Goal: Transaction & Acquisition: Obtain resource

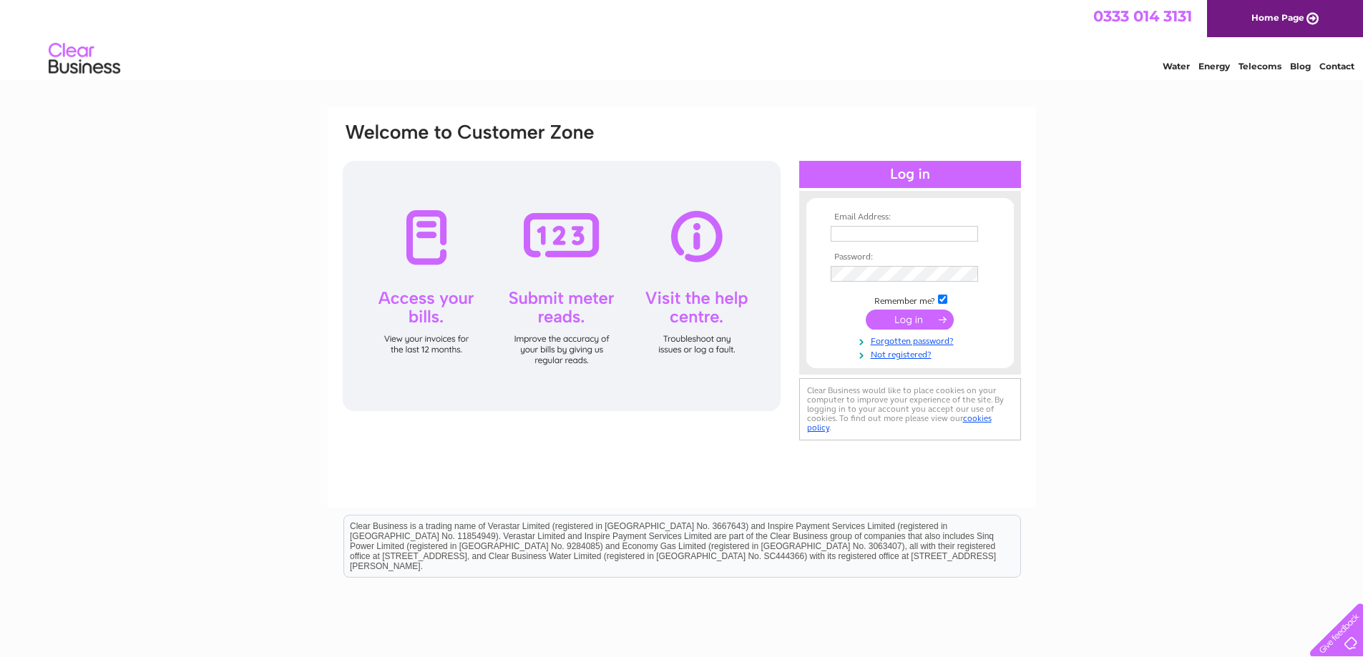
type input "accounts@intrado.co.uk"
drag, startPoint x: 0, startPoint y: 0, endPoint x: 920, endPoint y: 320, distance: 974.1
click at [920, 320] on input "submit" at bounding box center [910, 320] width 88 height 20
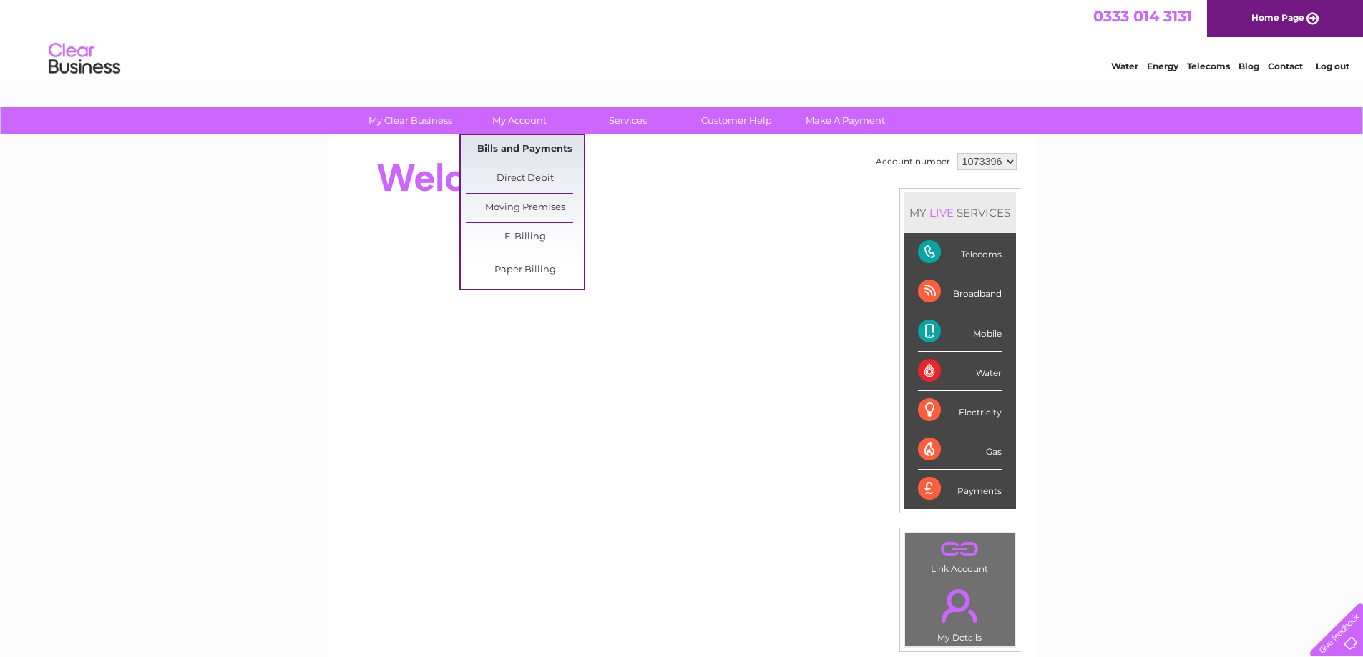
click at [535, 149] on link "Bills and Payments" at bounding box center [525, 149] width 118 height 29
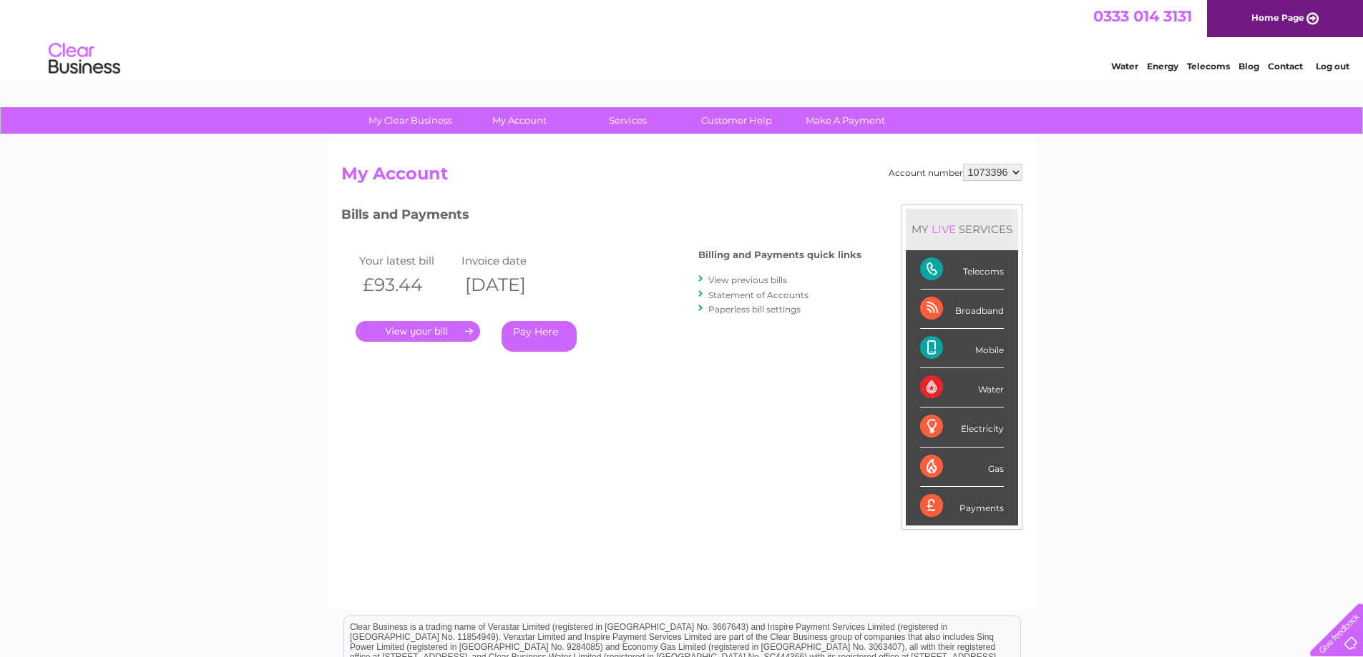
click at [455, 331] on link "." at bounding box center [418, 331] width 124 height 21
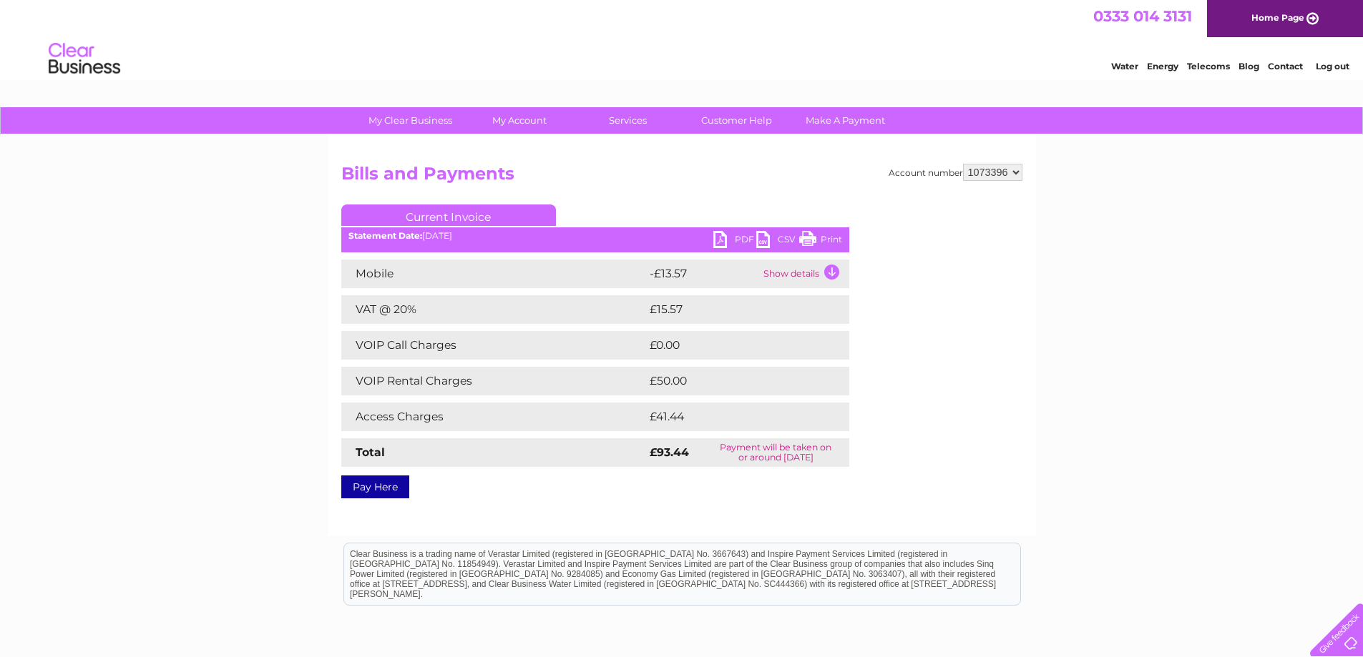
click at [722, 240] on link "PDF" at bounding box center [734, 241] width 43 height 21
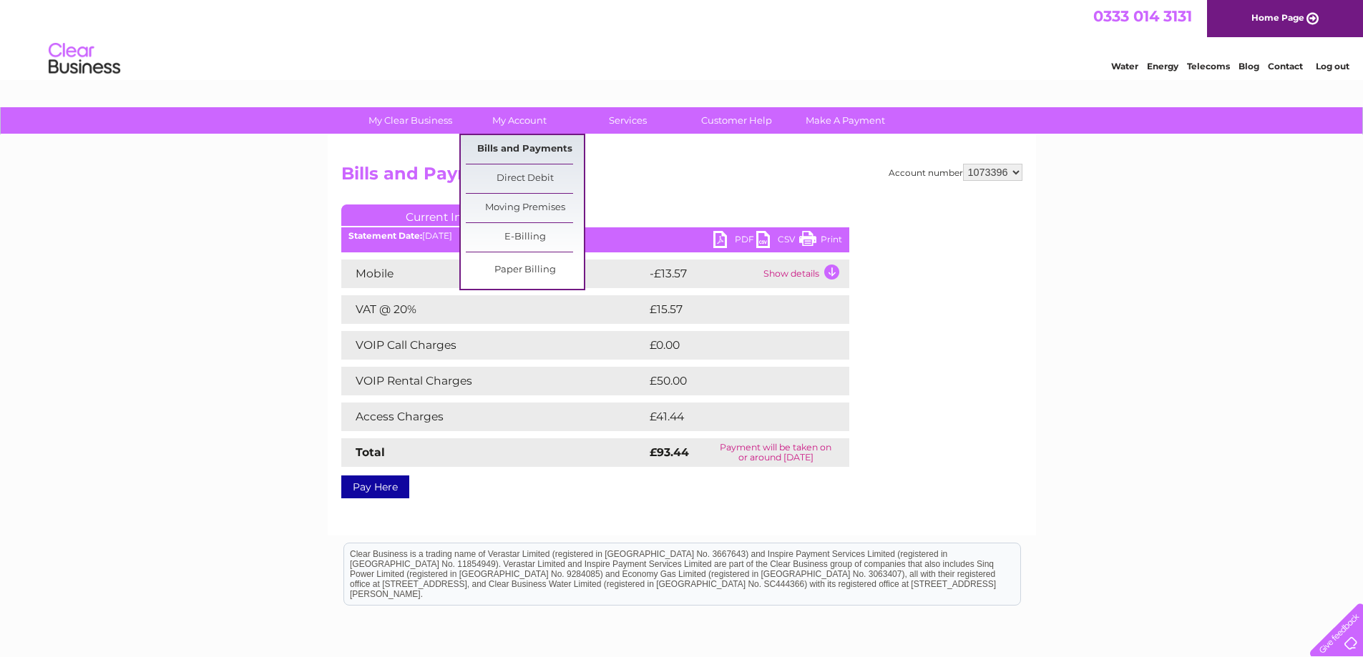
click at [540, 149] on link "Bills and Payments" at bounding box center [525, 149] width 118 height 29
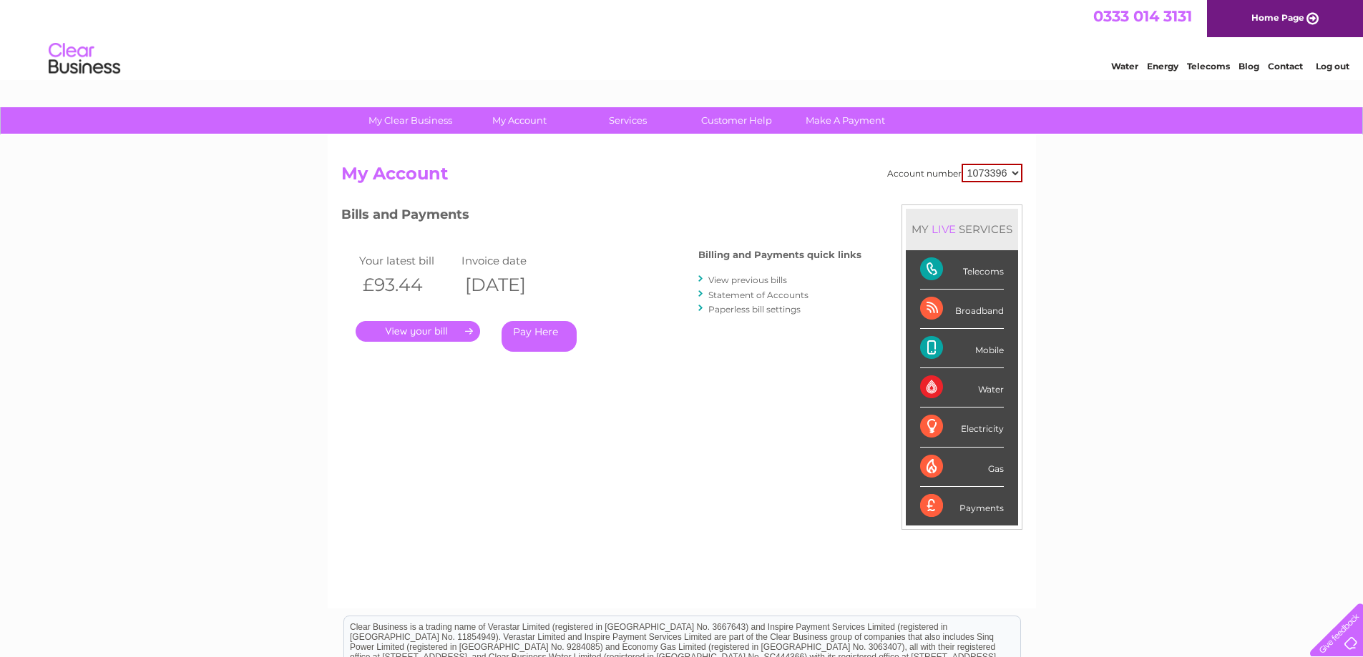
click at [929, 348] on div "Mobile" at bounding box center [962, 348] width 84 height 39
click at [996, 351] on div "Mobile" at bounding box center [962, 348] width 84 height 39
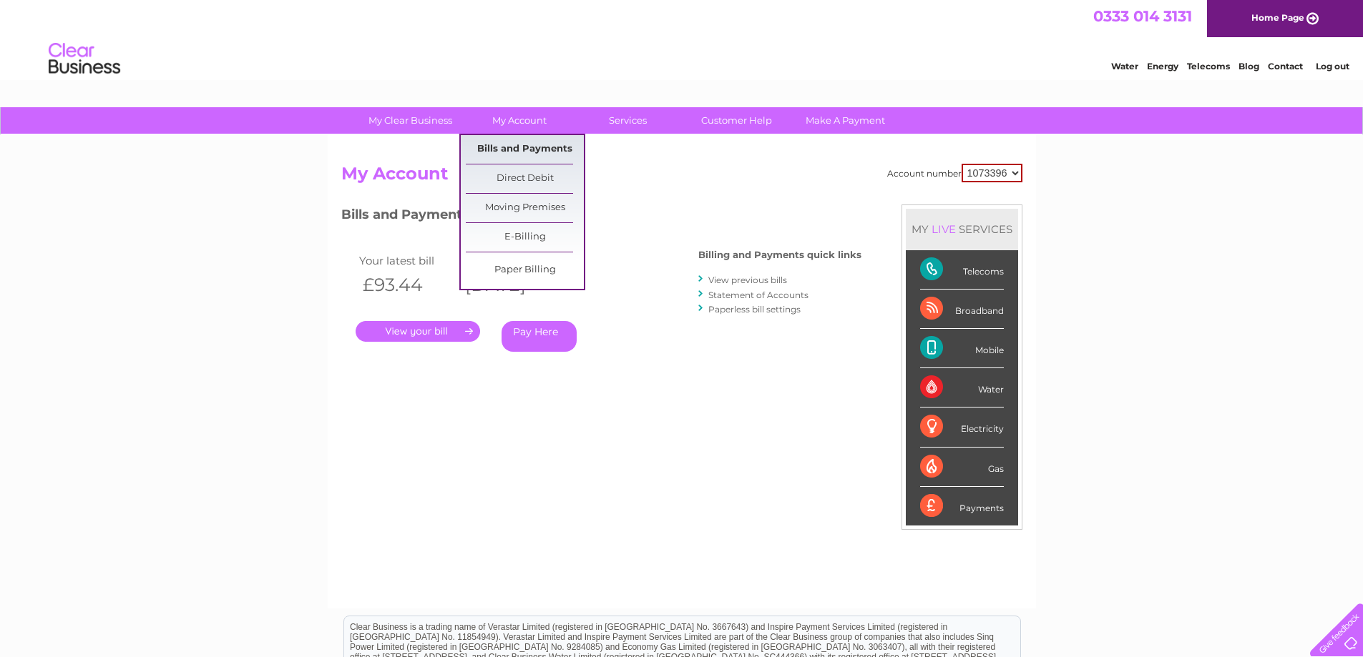
click at [494, 152] on link "Bills and Payments" at bounding box center [525, 149] width 118 height 29
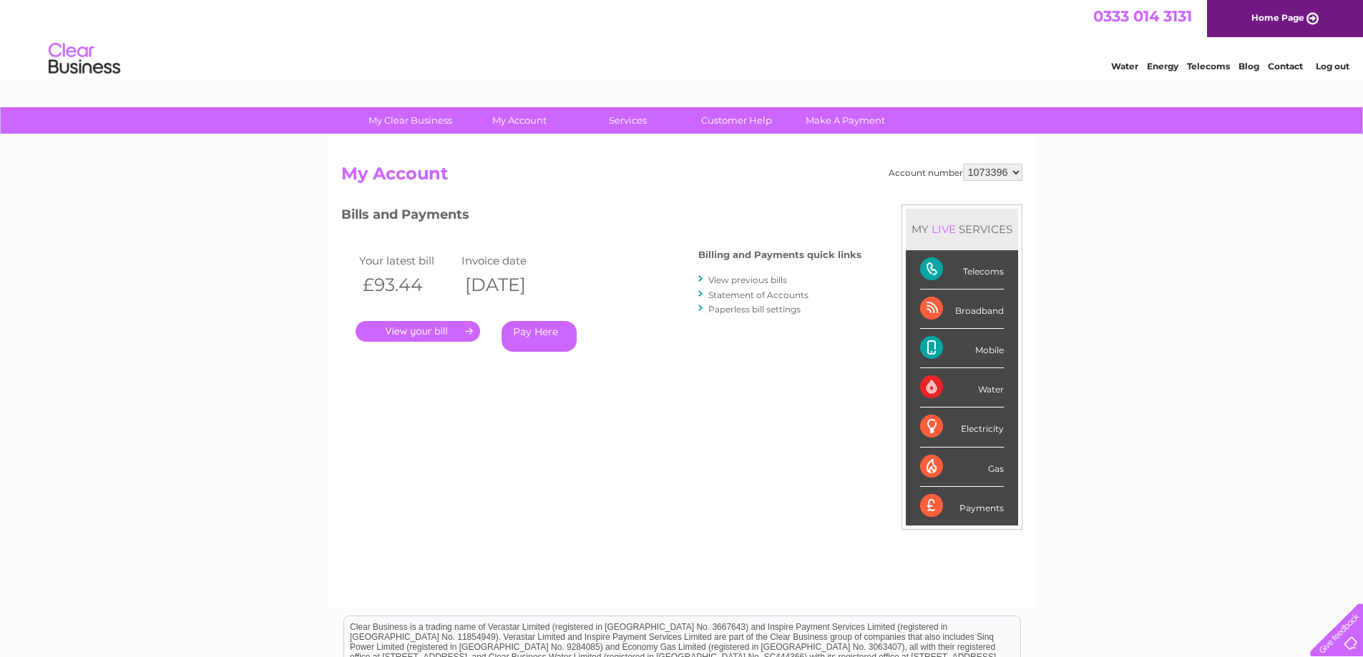
click at [743, 280] on link "View previous bills" at bounding box center [747, 280] width 79 height 11
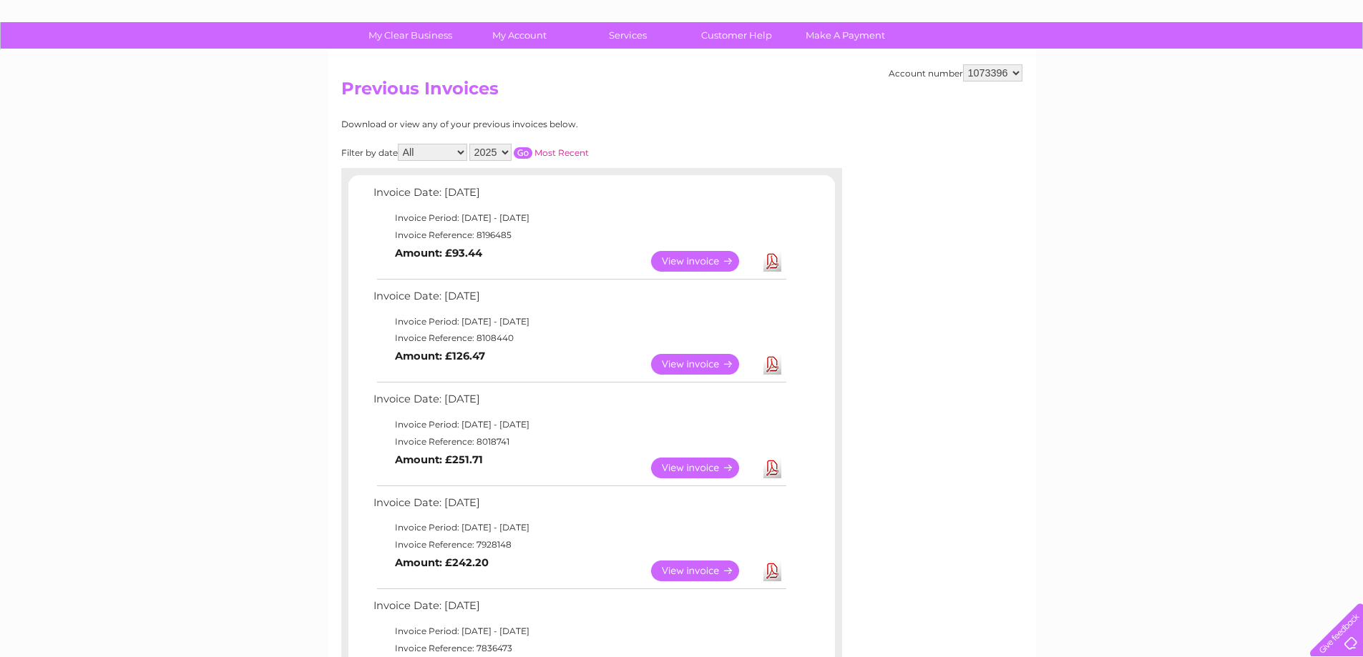
scroll to position [72, 0]
